Goal: Information Seeking & Learning: Understand process/instructions

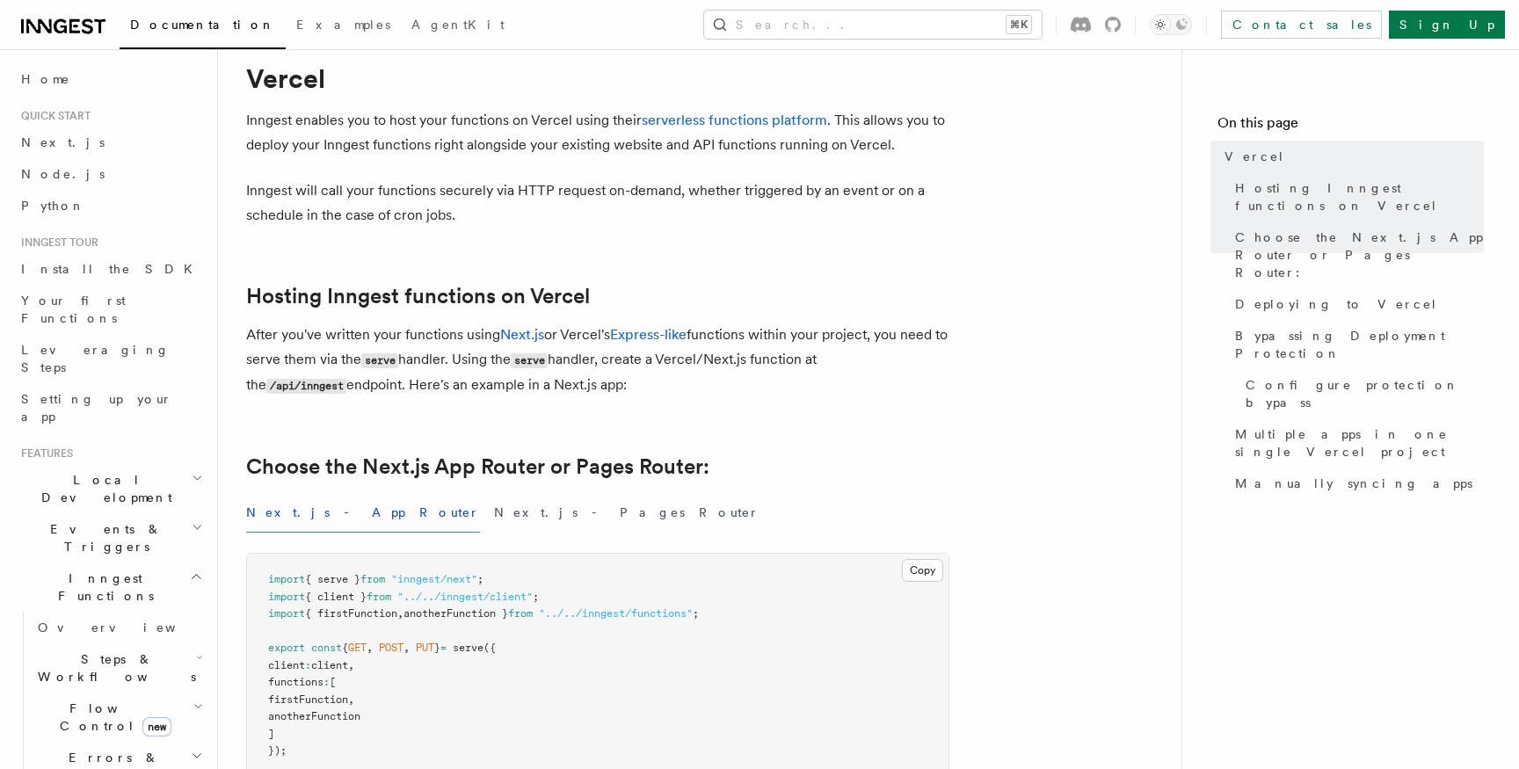
scroll to position [31, 0]
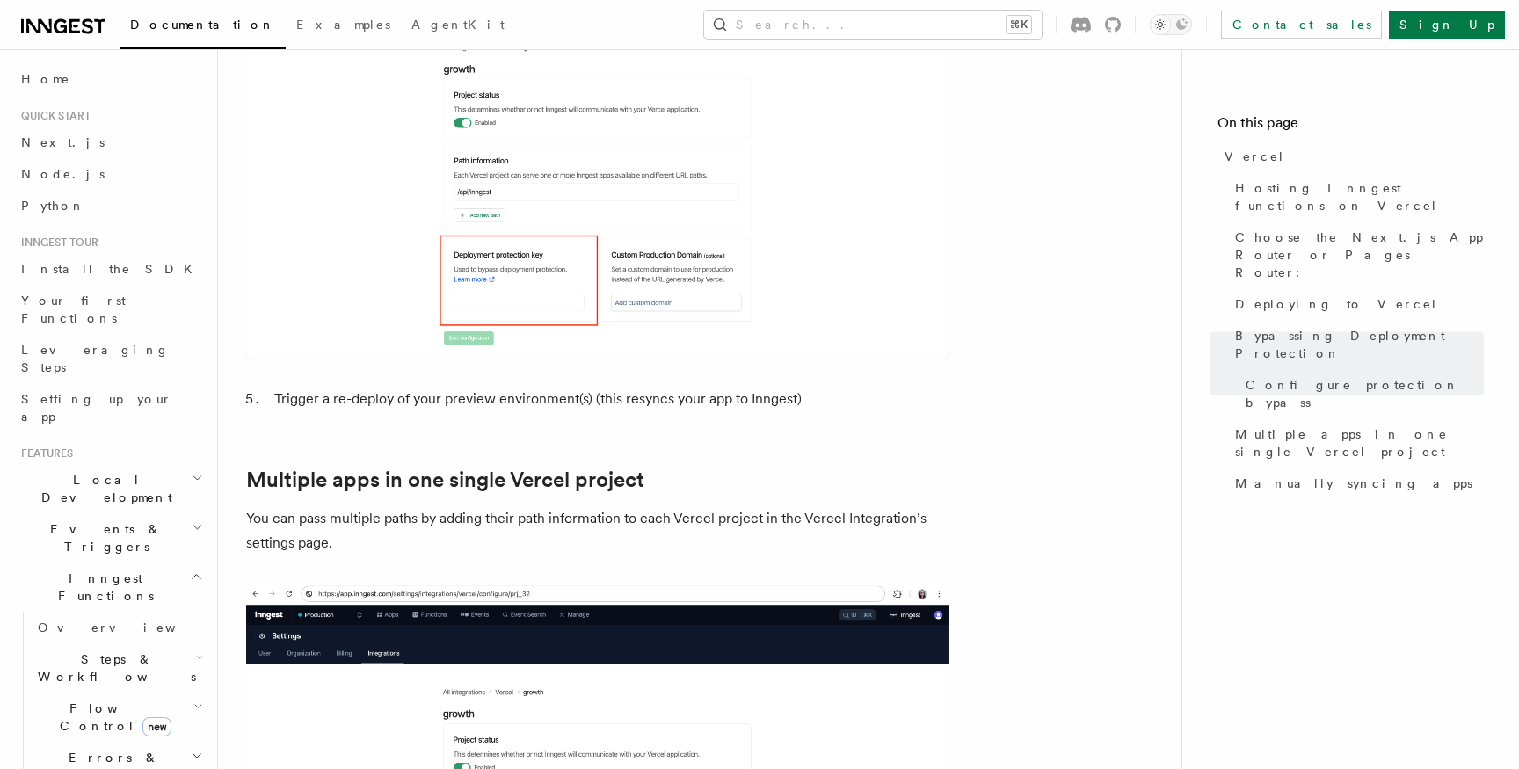
scroll to position [2095, 0]
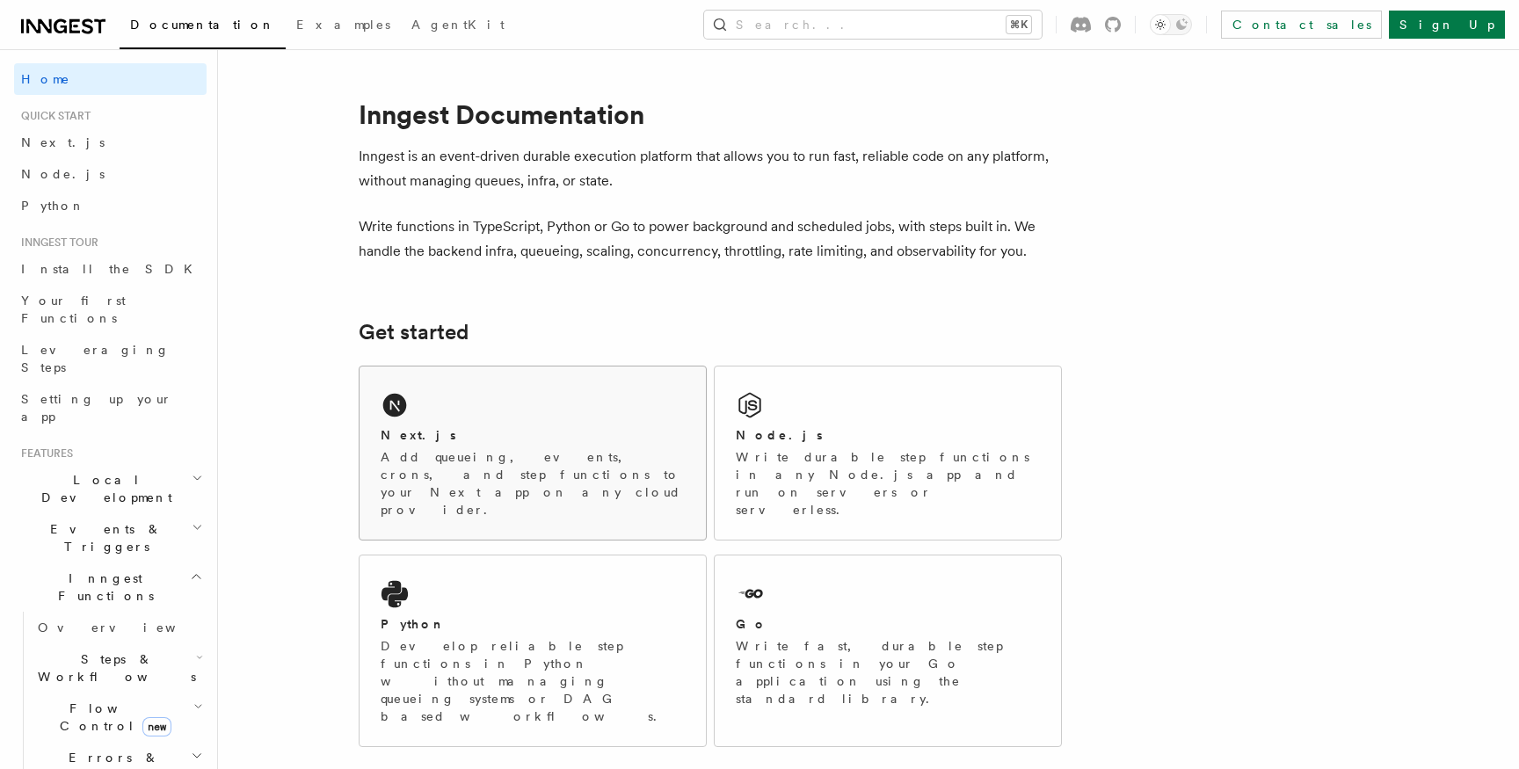
click at [526, 408] on div "Next.js Add queueing, events, crons, and step functions to your Next app on any…" at bounding box center [532, 453] width 346 height 173
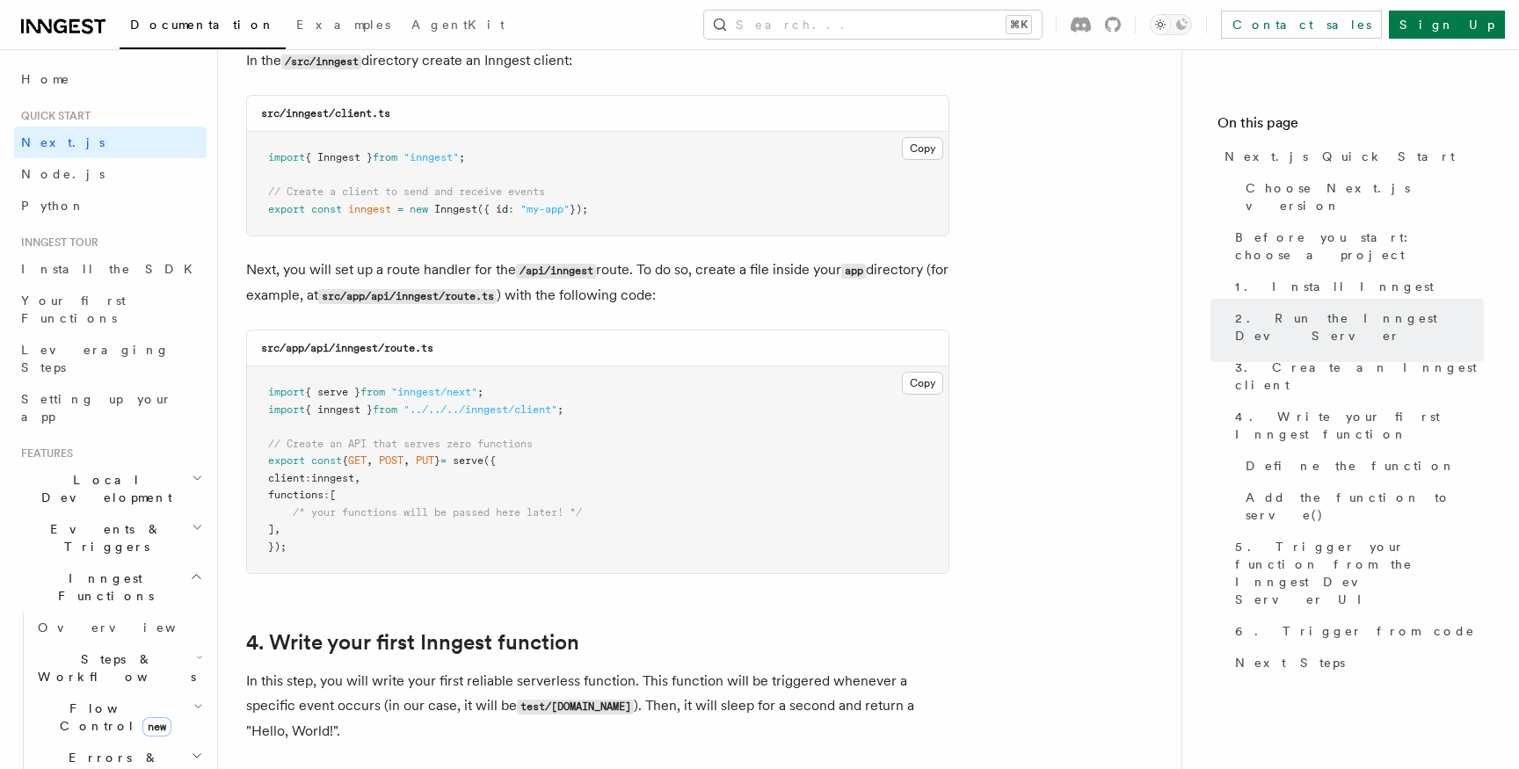
scroll to position [2284, 0]
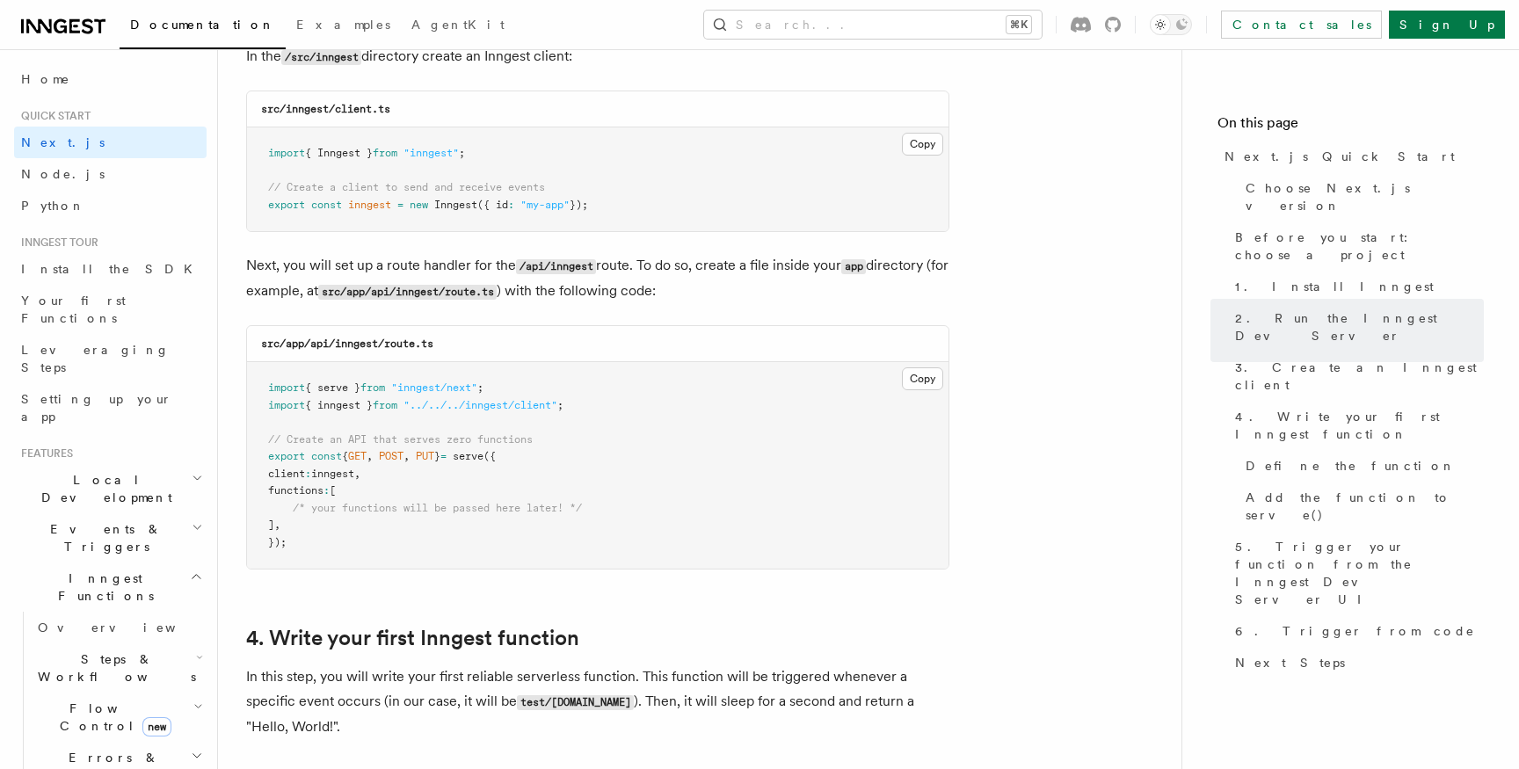
click at [112, 570] on span "Inngest Functions" at bounding box center [102, 587] width 176 height 35
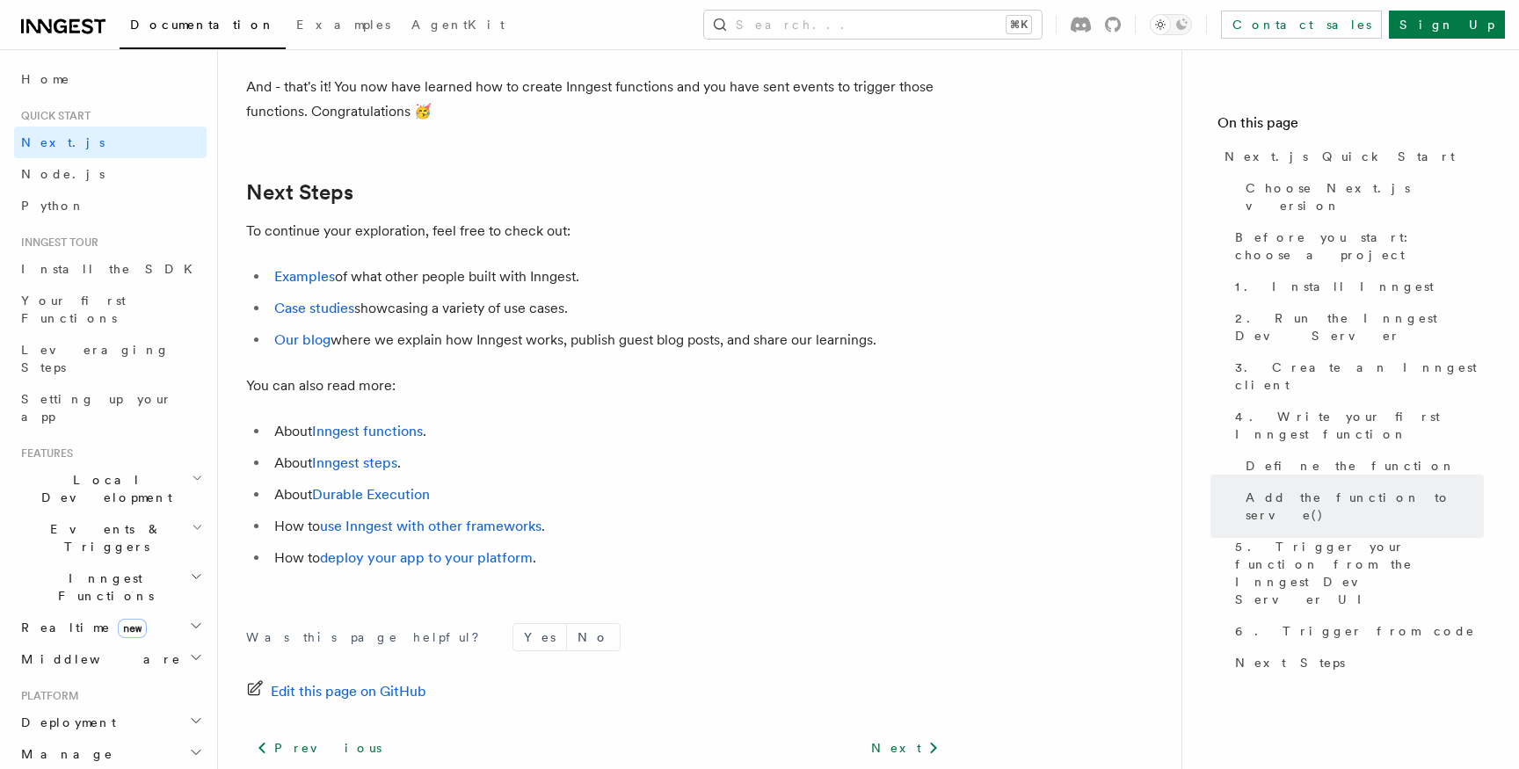
scroll to position [10908, 0]
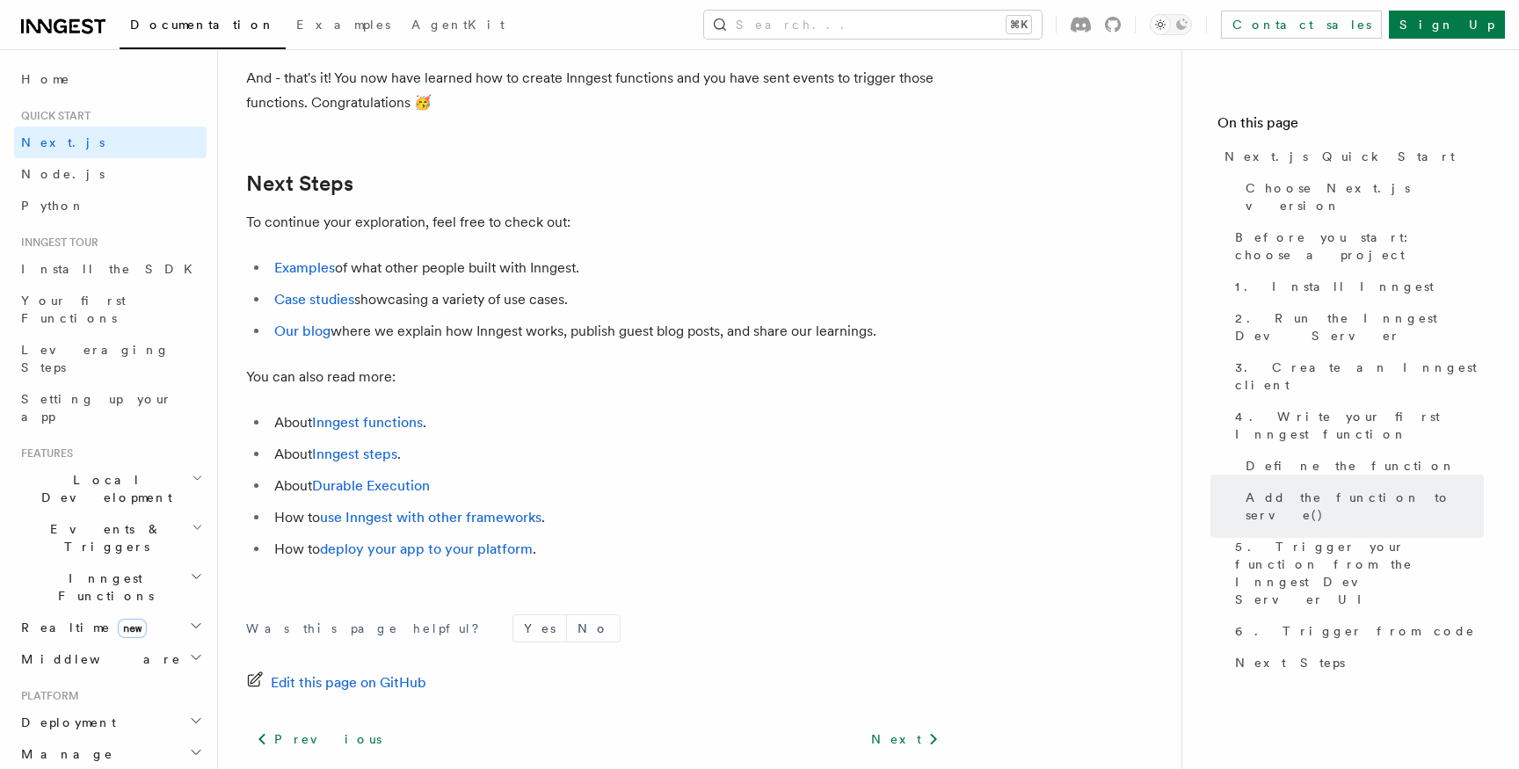
click at [73, 714] on span "Deployment" at bounding box center [65, 723] width 102 height 18
click at [75, 747] on span "Overview" at bounding box center [128, 754] width 181 height 14
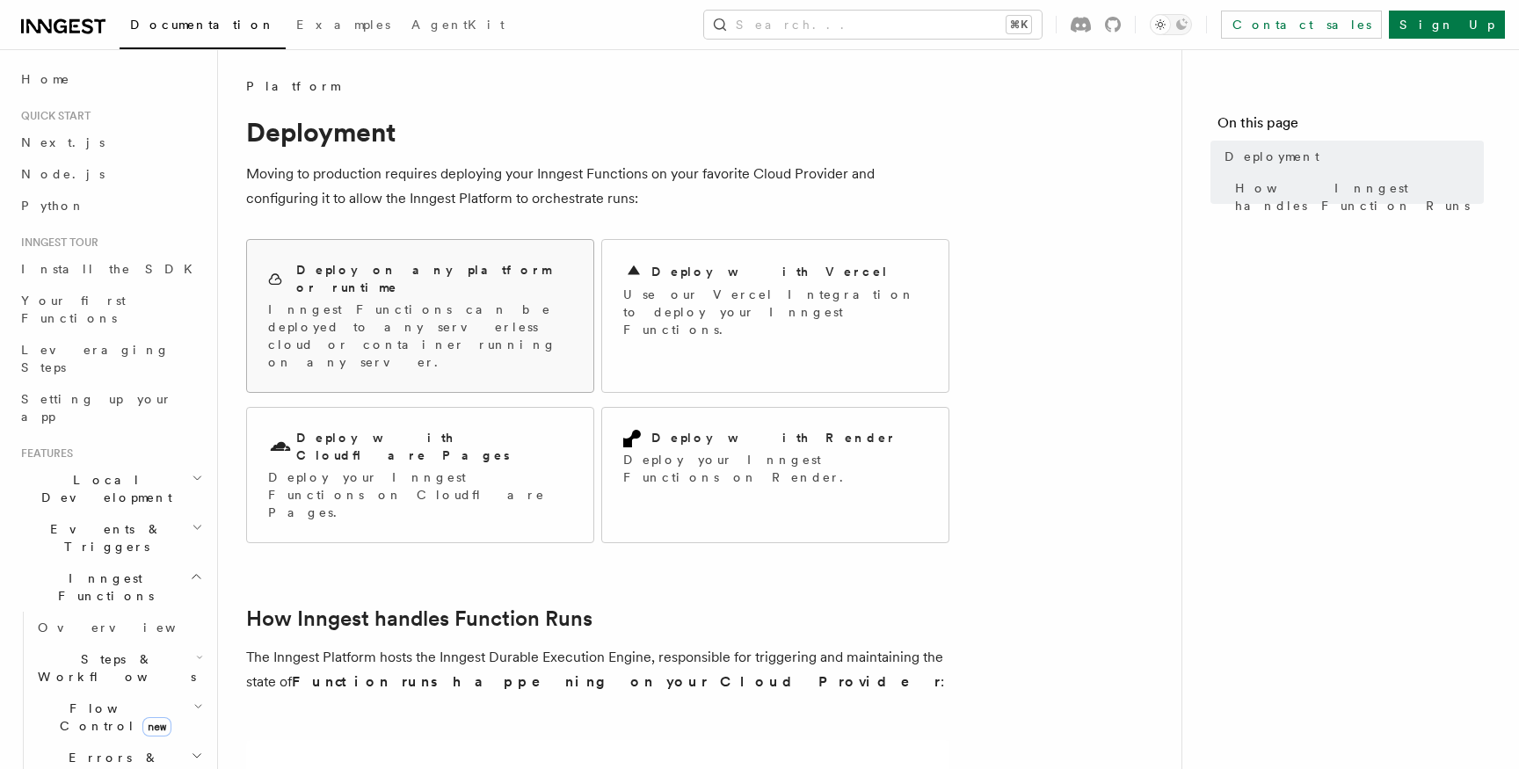
click at [468, 301] on p "Inngest Functions can be deployed to any serverless cloud or container running …" at bounding box center [420, 336] width 304 height 70
click at [750, 326] on div "Deploy with Vercel Use our Vercel Integration to deploy your Inngest Functions." at bounding box center [775, 300] width 346 height 120
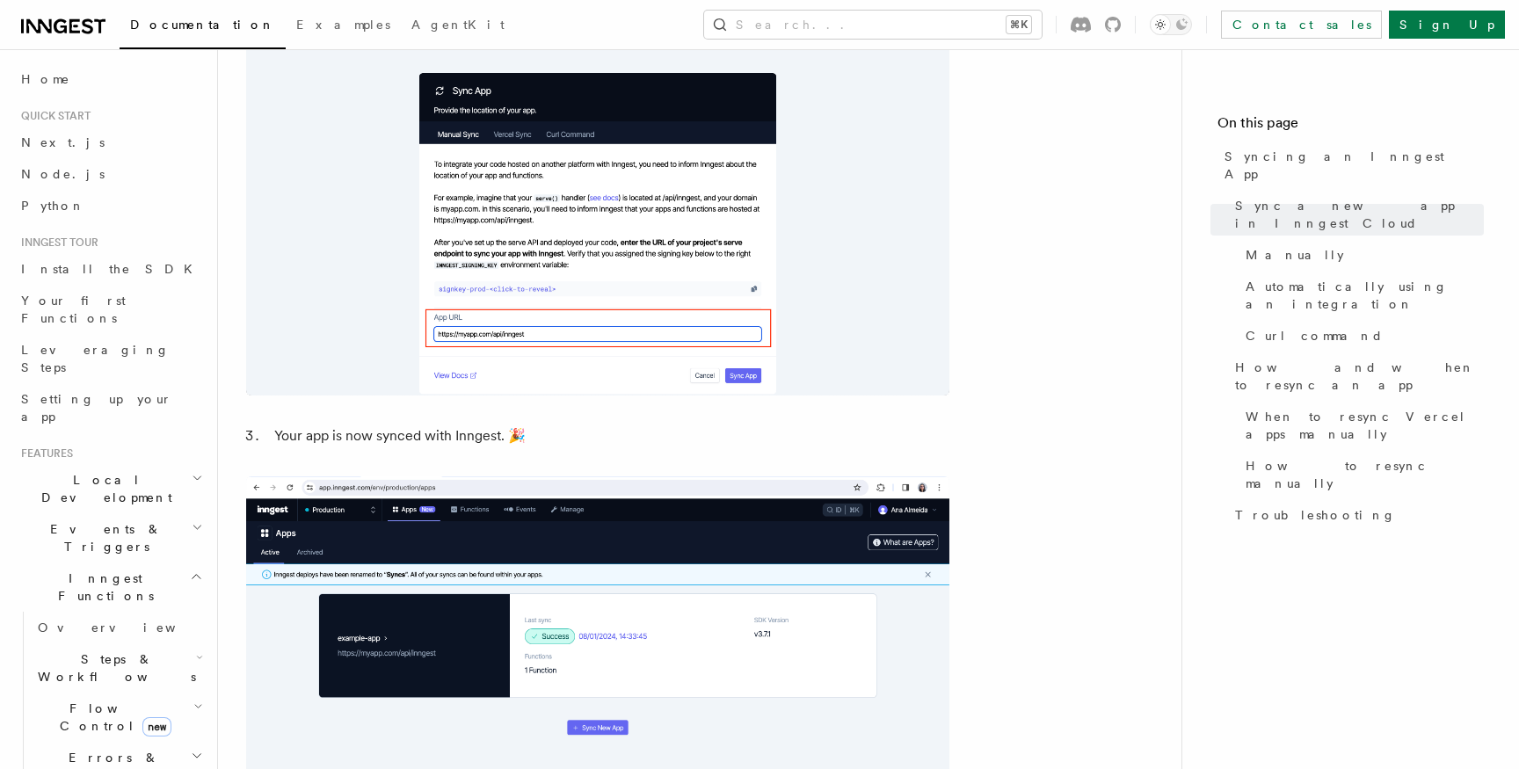
scroll to position [1616, 0]
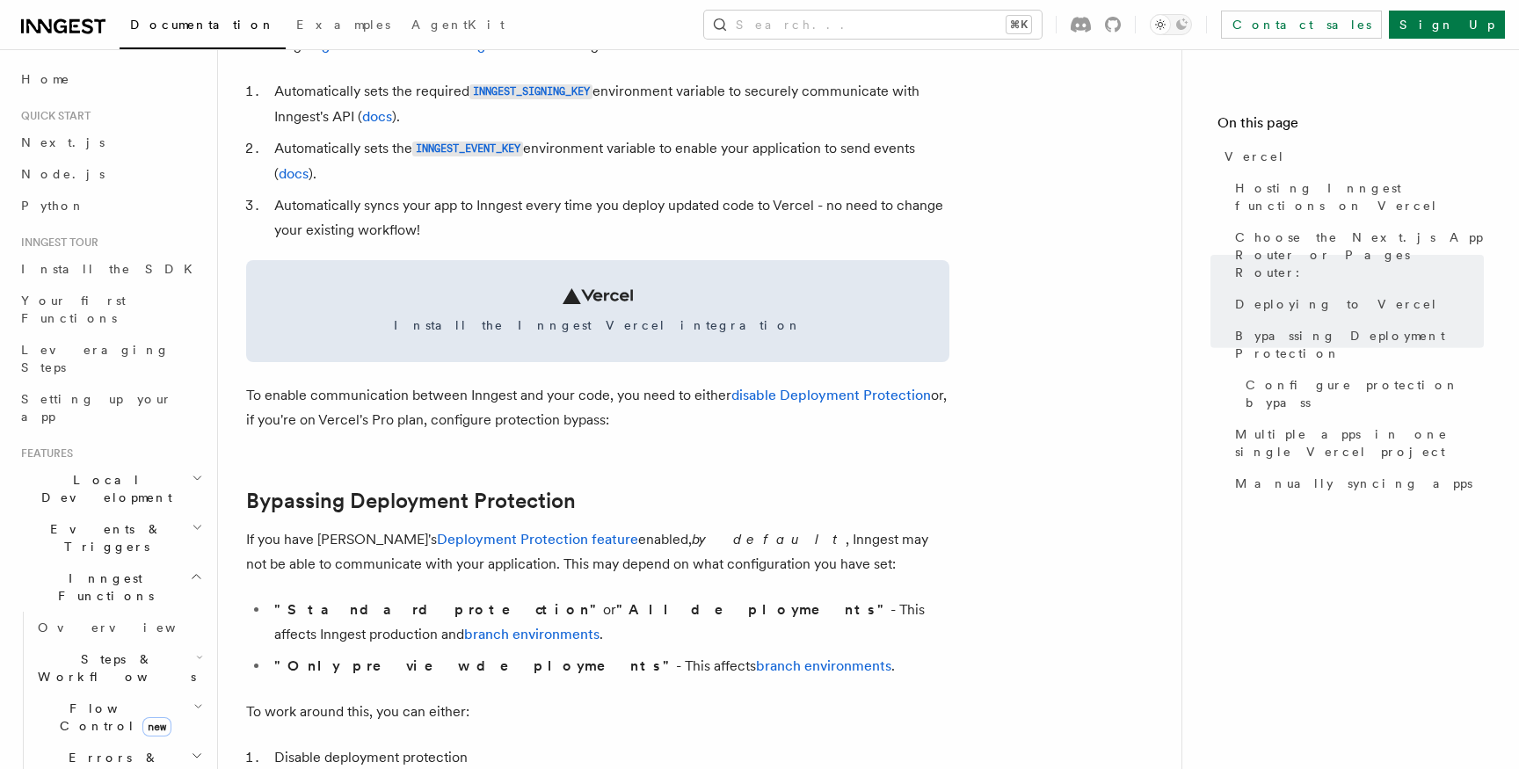
scroll to position [884, 0]
